Goal: Transaction & Acquisition: Subscribe to service/newsletter

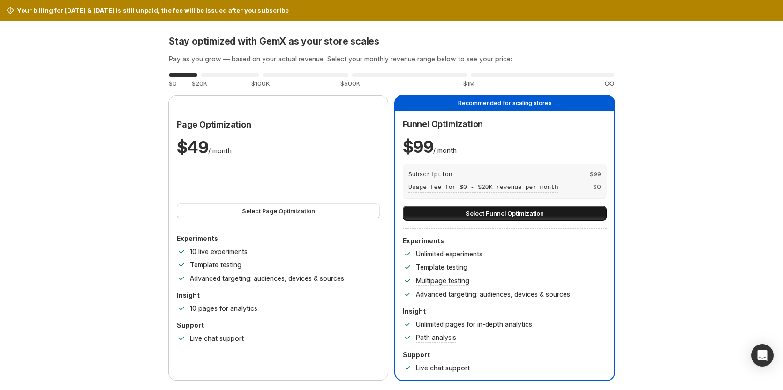
click at [555, 219] on button "Select Funnel Optimization" at bounding box center [505, 213] width 204 height 15
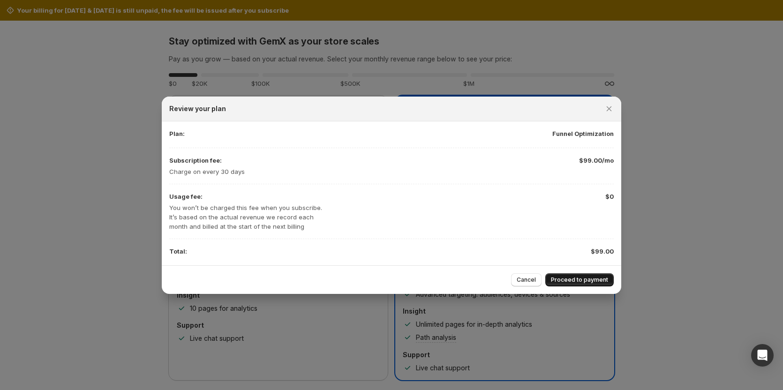
click at [592, 279] on span "Proceed to payment" at bounding box center [579, 280] width 57 height 8
